Goal: Task Accomplishment & Management: Manage account settings

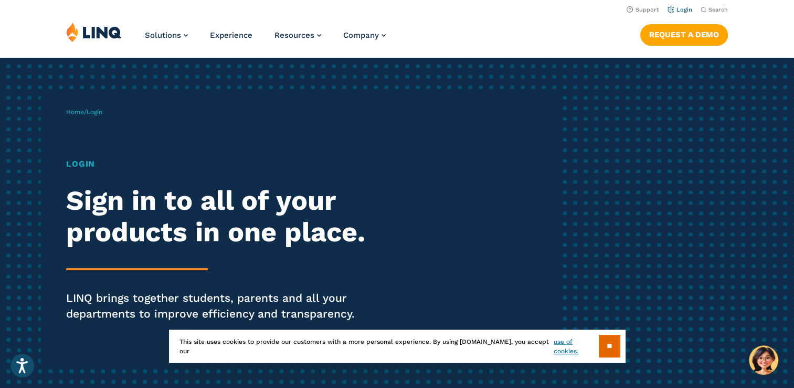
click at [686, 12] on link "Login" at bounding box center [680, 9] width 25 height 7
click at [685, 9] on link "Login" at bounding box center [680, 9] width 25 height 7
click at [608, 348] on input "**" at bounding box center [610, 345] width 22 height 23
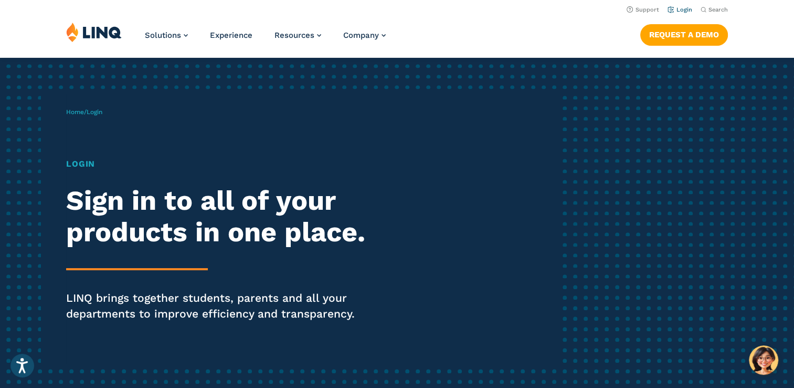
click at [682, 9] on link "Login" at bounding box center [680, 9] width 25 height 7
